Goal: Task Accomplishment & Management: Use online tool/utility

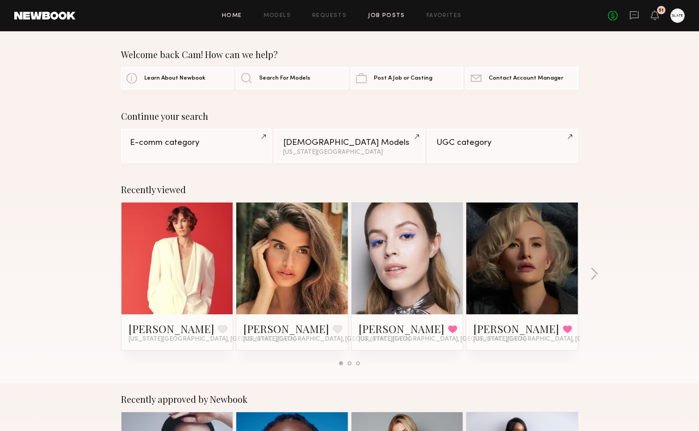
click at [387, 14] on link "Job Posts" at bounding box center [386, 16] width 37 height 6
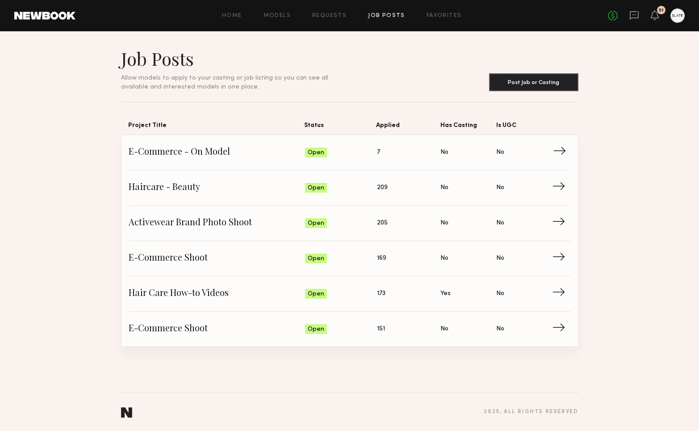
click at [201, 155] on span "E-Commerce - On Model" at bounding box center [217, 152] width 177 height 13
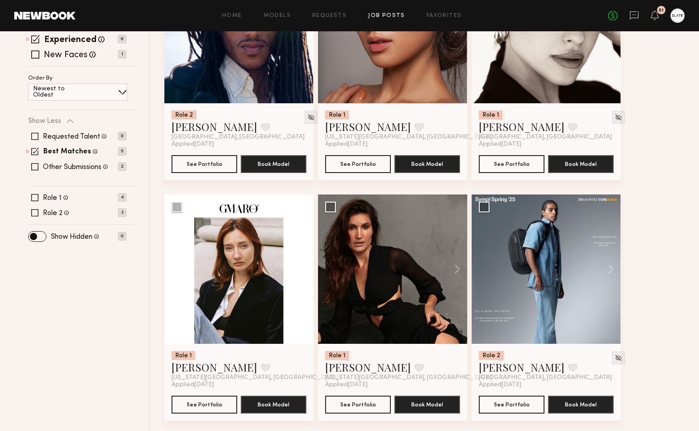
scroll to position [193, 0]
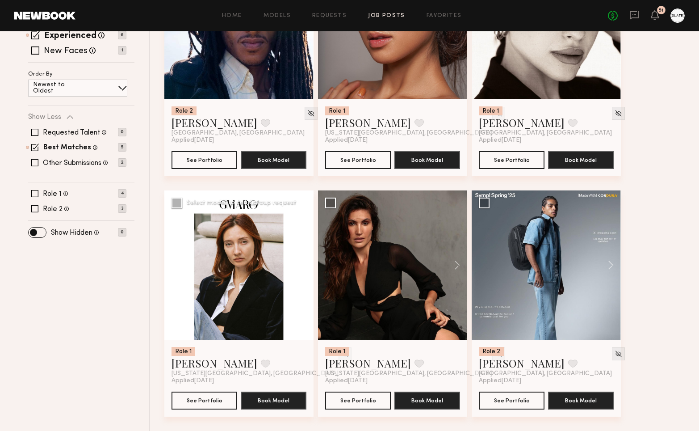
click at [260, 257] on div at bounding box center [238, 264] width 149 height 149
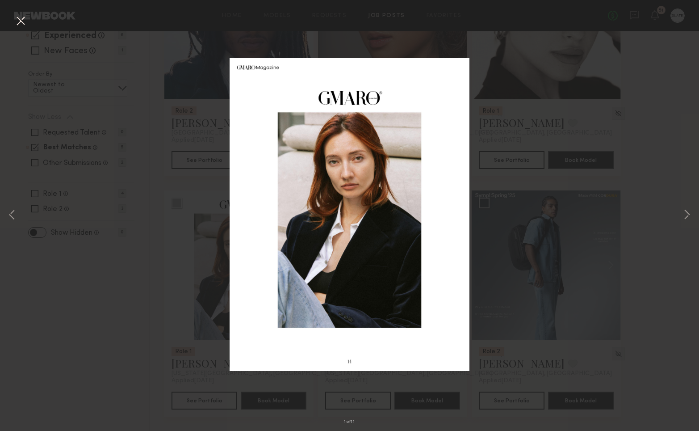
click at [188, 191] on div "1 of 11" at bounding box center [349, 215] width 699 height 431
click at [660, 28] on div "1 of 11" at bounding box center [349, 215] width 699 height 431
click at [19, 22] on button at bounding box center [20, 21] width 14 height 16
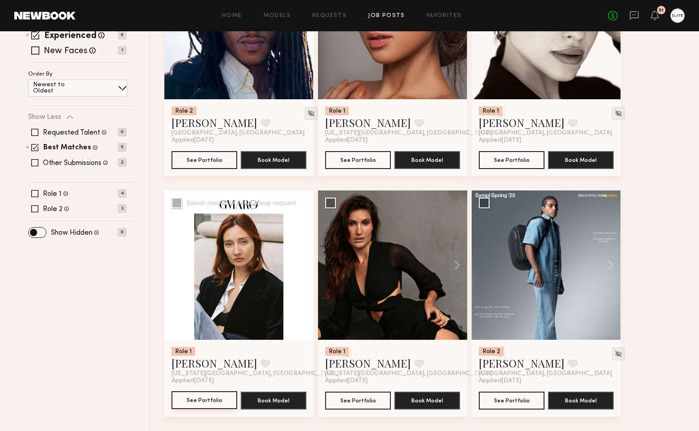
click at [202, 399] on button "See Portfolio" at bounding box center [205, 400] width 66 height 18
click at [615, 354] on img at bounding box center [619, 354] width 8 height 8
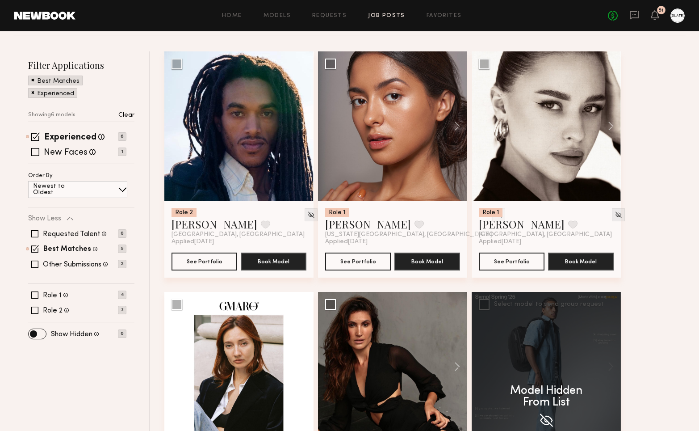
scroll to position [0, 0]
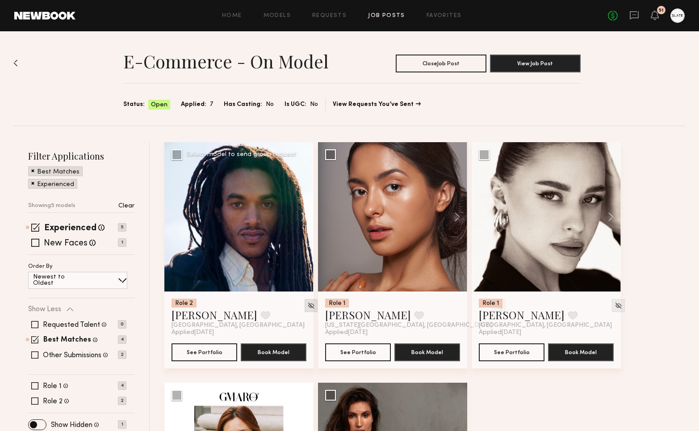
click at [307, 304] on img at bounding box center [311, 305] width 8 height 8
